Goal: Information Seeking & Learning: Understand process/instructions

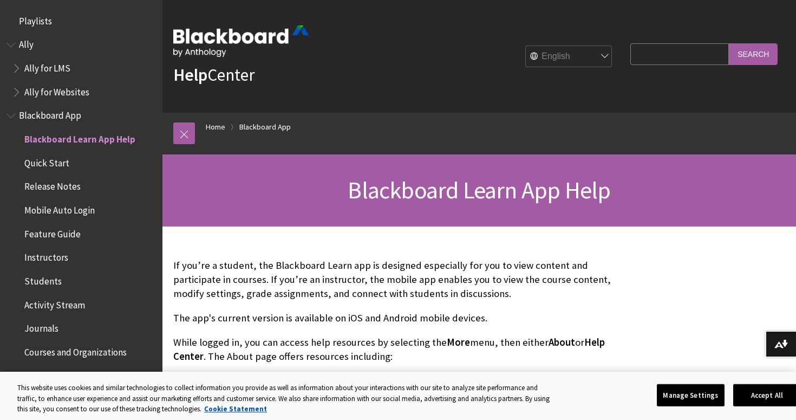
click at [47, 206] on span "Mobile Auto Login" at bounding box center [59, 208] width 70 height 15
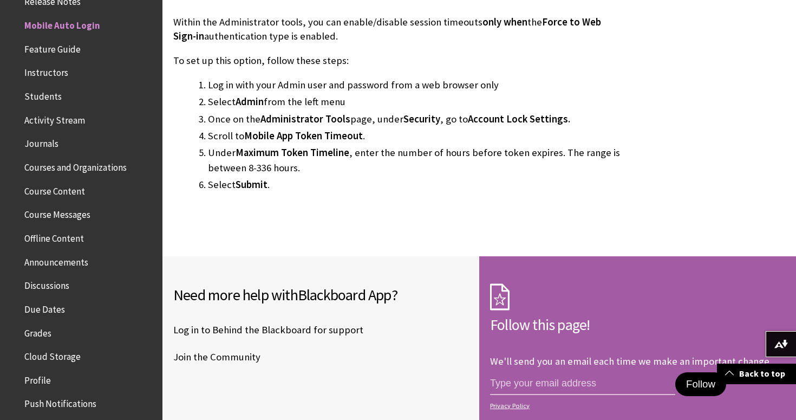
scroll to position [2239, 0]
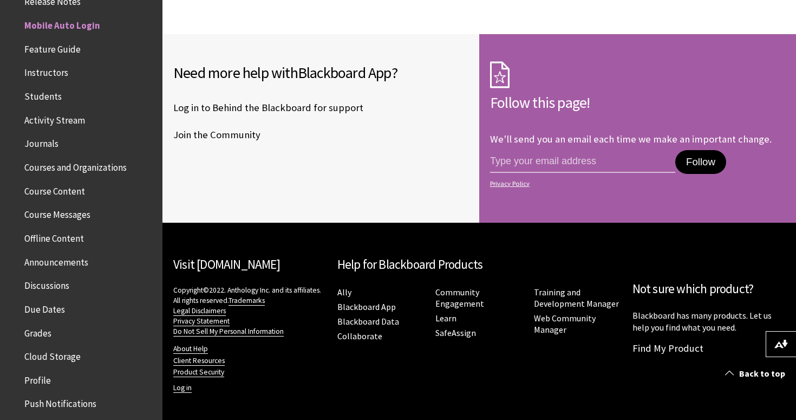
click at [61, 192] on span "Course Content" at bounding box center [54, 189] width 61 height 15
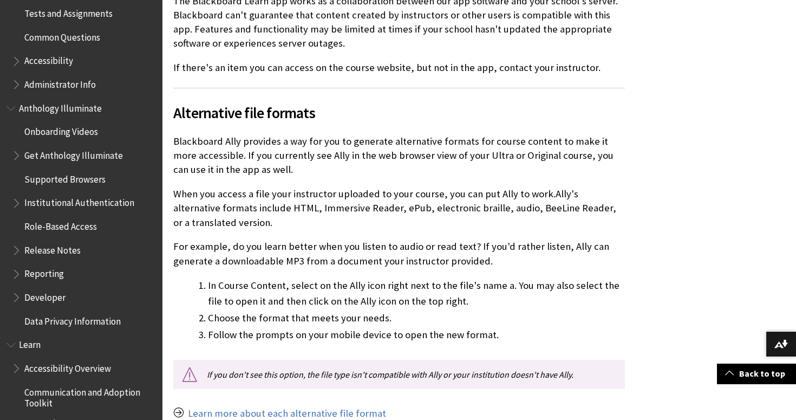
scroll to position [1349, 0]
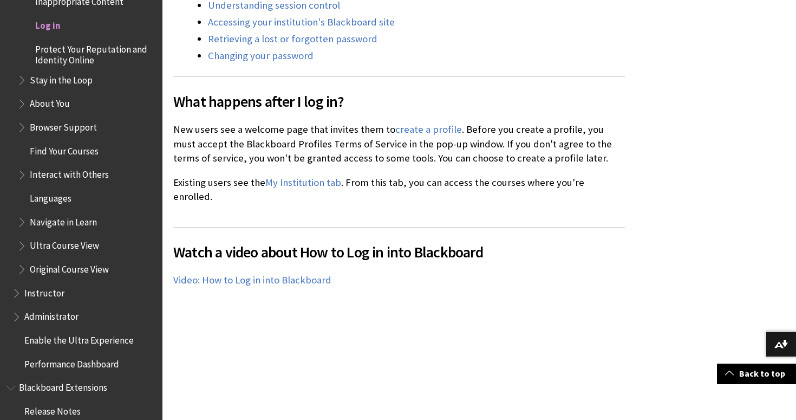
scroll to position [599, 0]
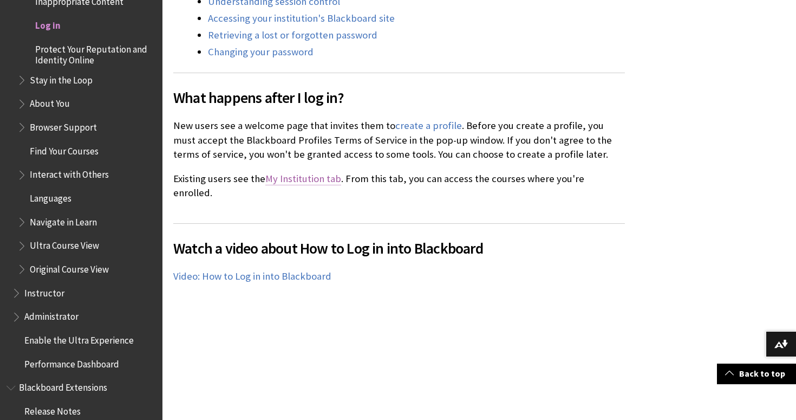
click at [317, 172] on link "My Institution tab" at bounding box center [303, 178] width 76 height 13
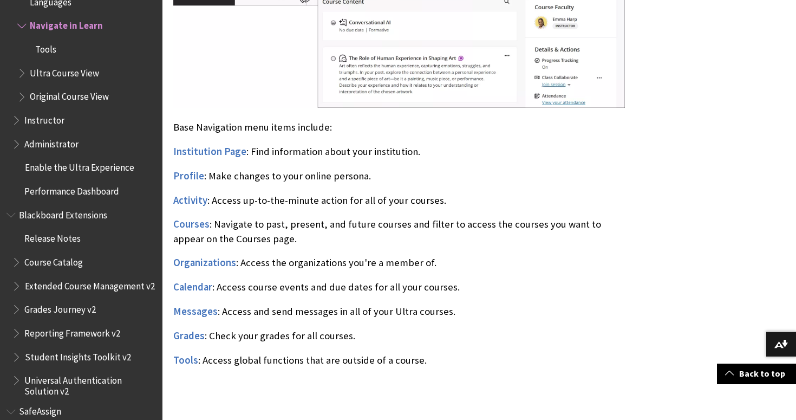
scroll to position [673, 0]
